Goal: Task Accomplishment & Management: Use online tool/utility

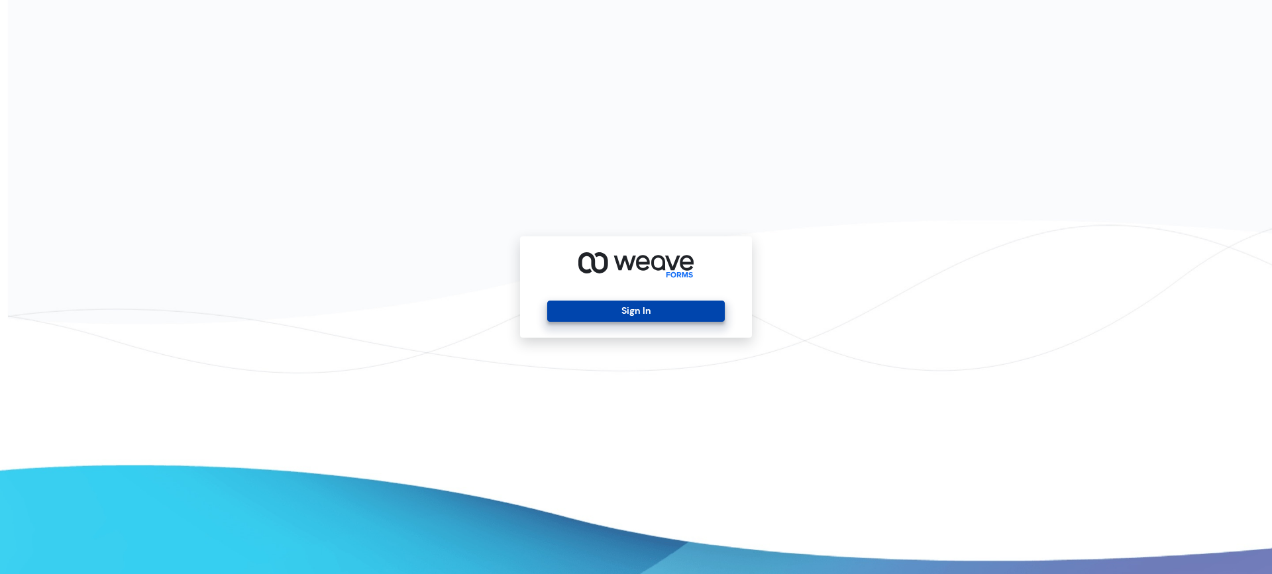
click at [619, 310] on button "Sign In" at bounding box center [635, 311] width 177 height 21
